Goal: Check status: Verify the current state of an ongoing process or item

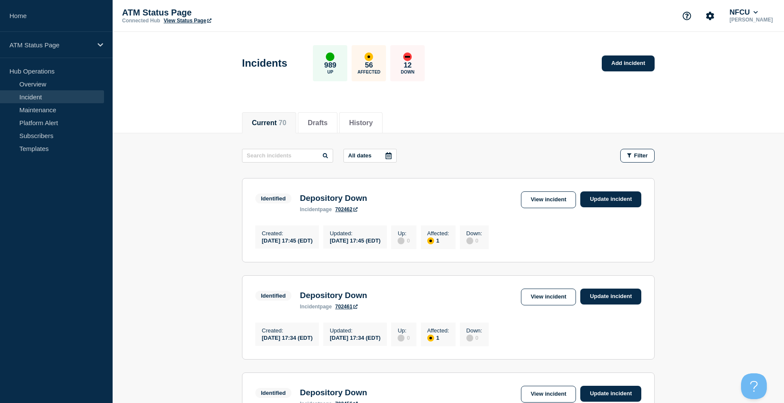
drag, startPoint x: 159, startPoint y: 164, endPoint x: 166, endPoint y: 168, distance: 8.3
drag, startPoint x: 166, startPoint y: 168, endPoint x: 137, endPoint y: 181, distance: 32.4
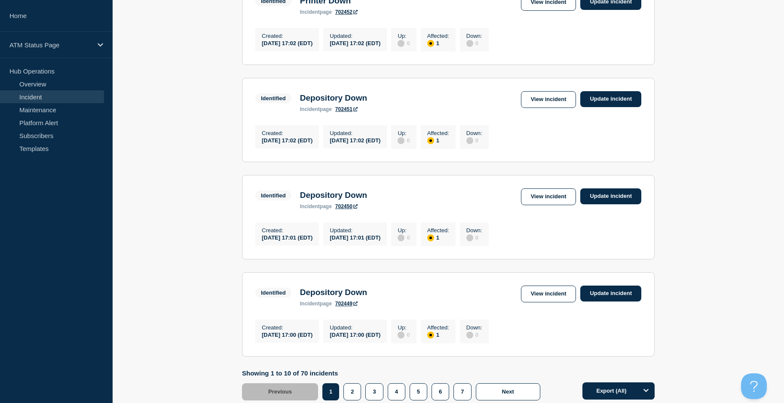
scroll to position [885, 0]
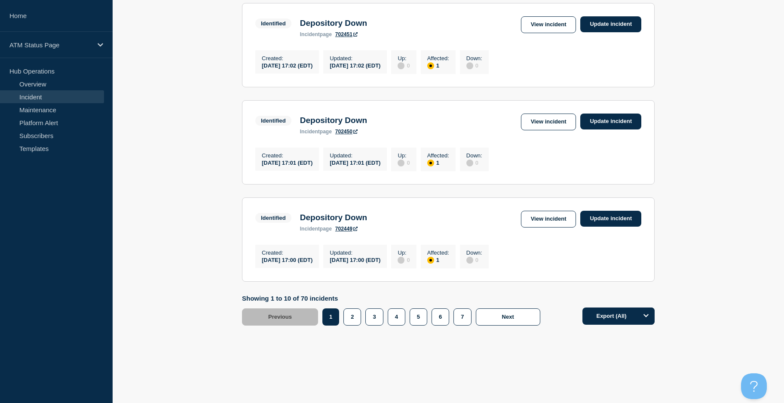
drag, startPoint x: 139, startPoint y: 267, endPoint x: 151, endPoint y: 403, distance: 137.3
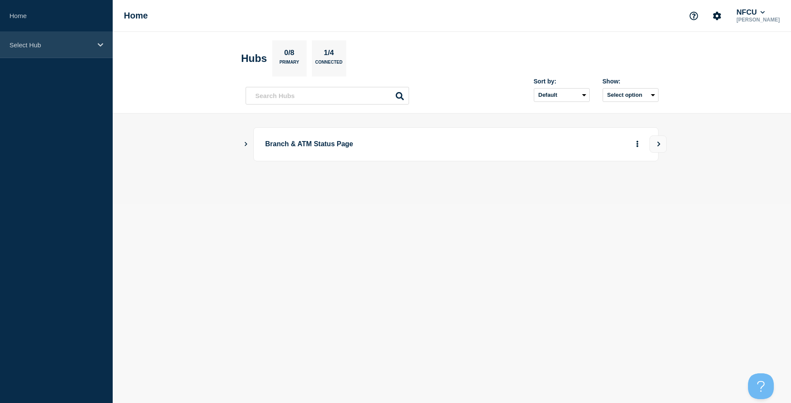
click at [72, 53] on div "Select Hub" at bounding box center [56, 45] width 113 height 26
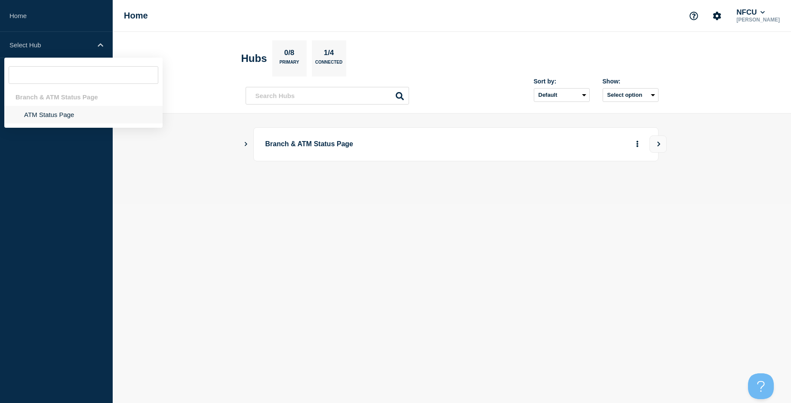
click at [75, 117] on li "ATM Status Page" at bounding box center [83, 115] width 158 height 18
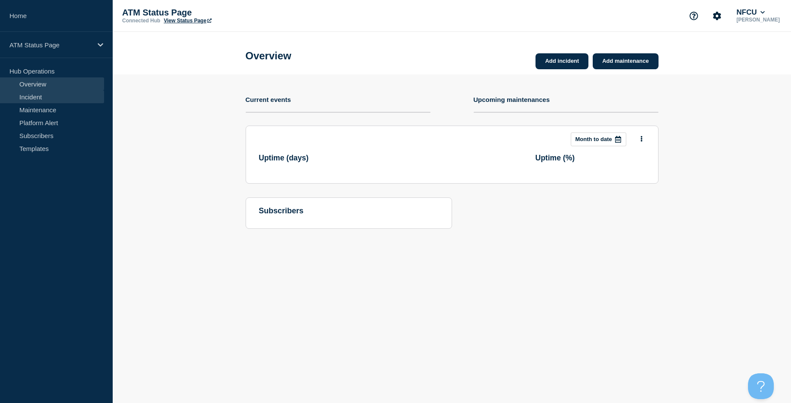
click at [65, 99] on link "Incident" at bounding box center [52, 96] width 104 height 13
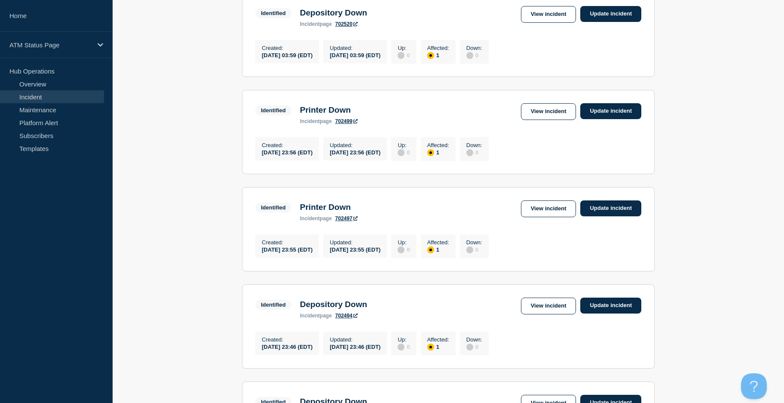
scroll to position [885, 0]
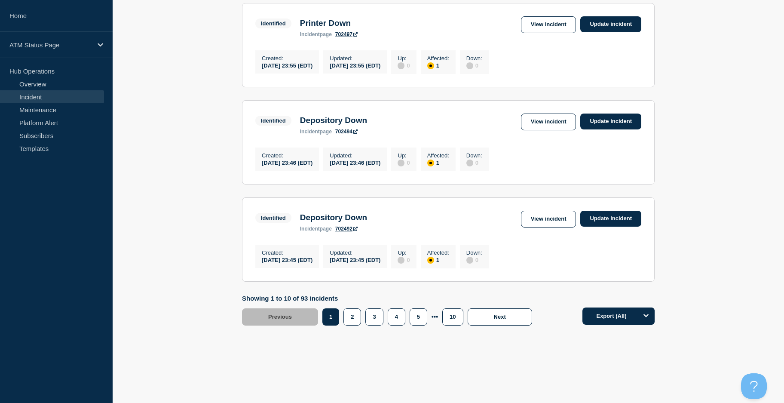
drag, startPoint x: 193, startPoint y: 151, endPoint x: 214, endPoint y: 240, distance: 91.1
